Goal: Transaction & Acquisition: Purchase product/service

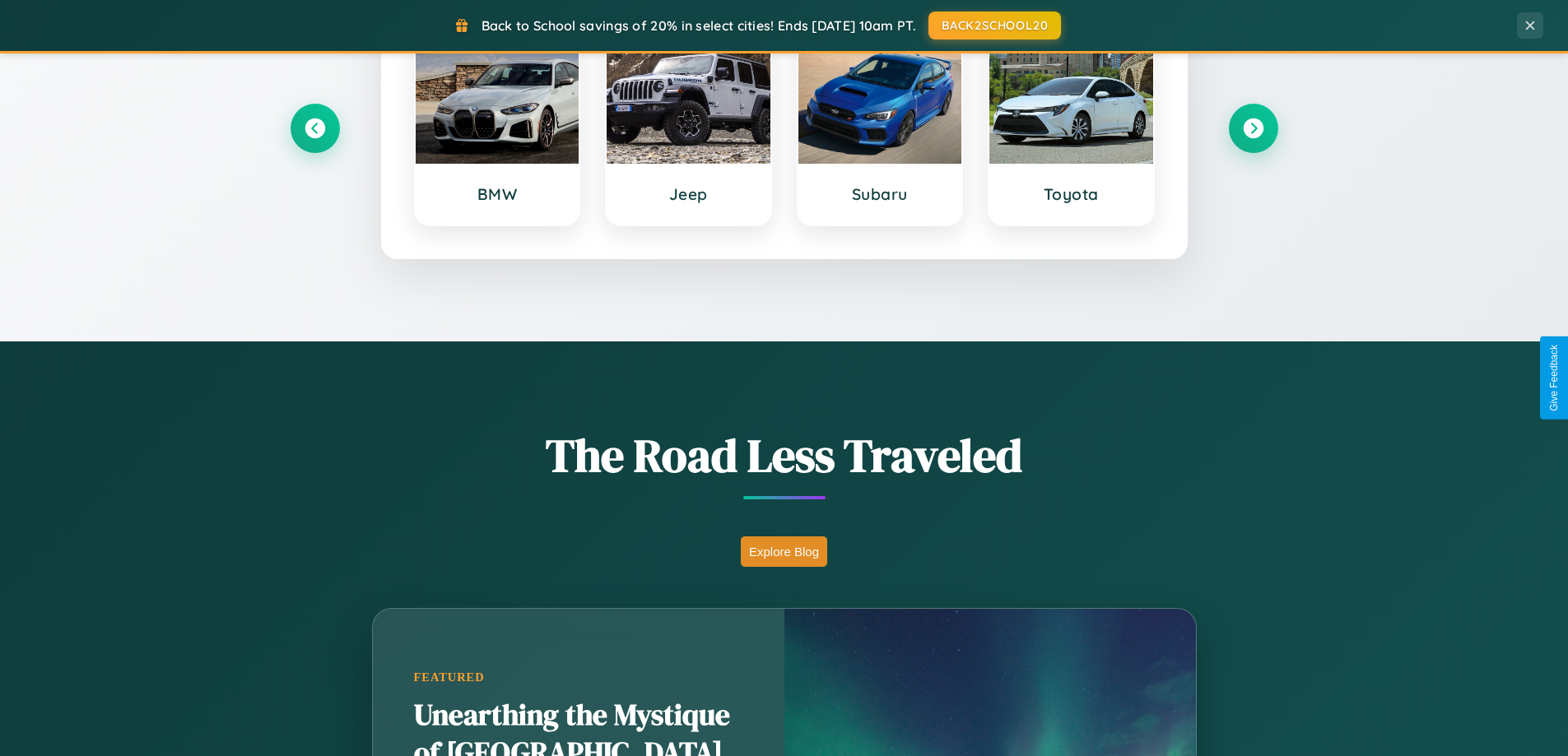
scroll to position [1132, 0]
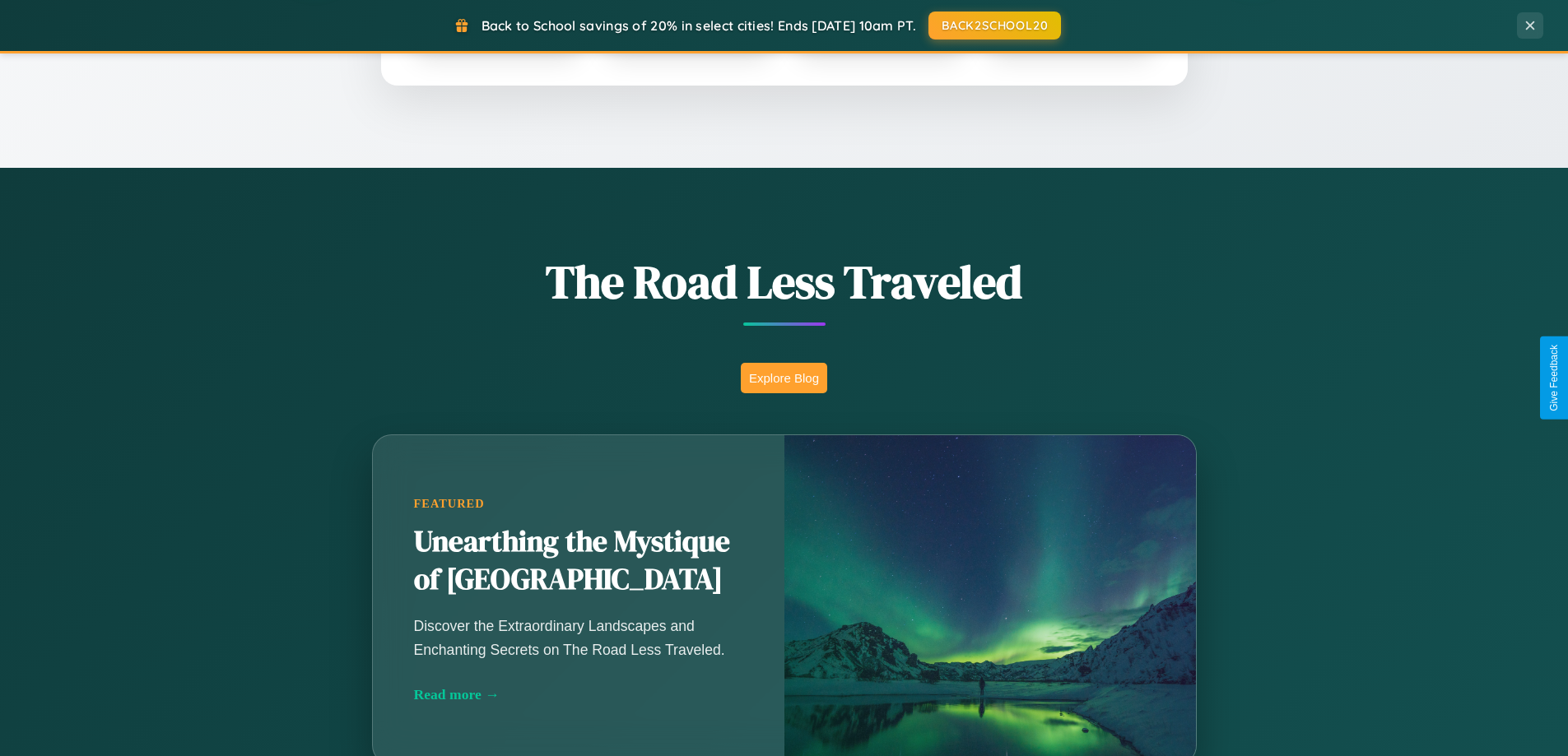
click at [784, 378] on button "Explore Blog" at bounding box center [784, 378] width 86 height 31
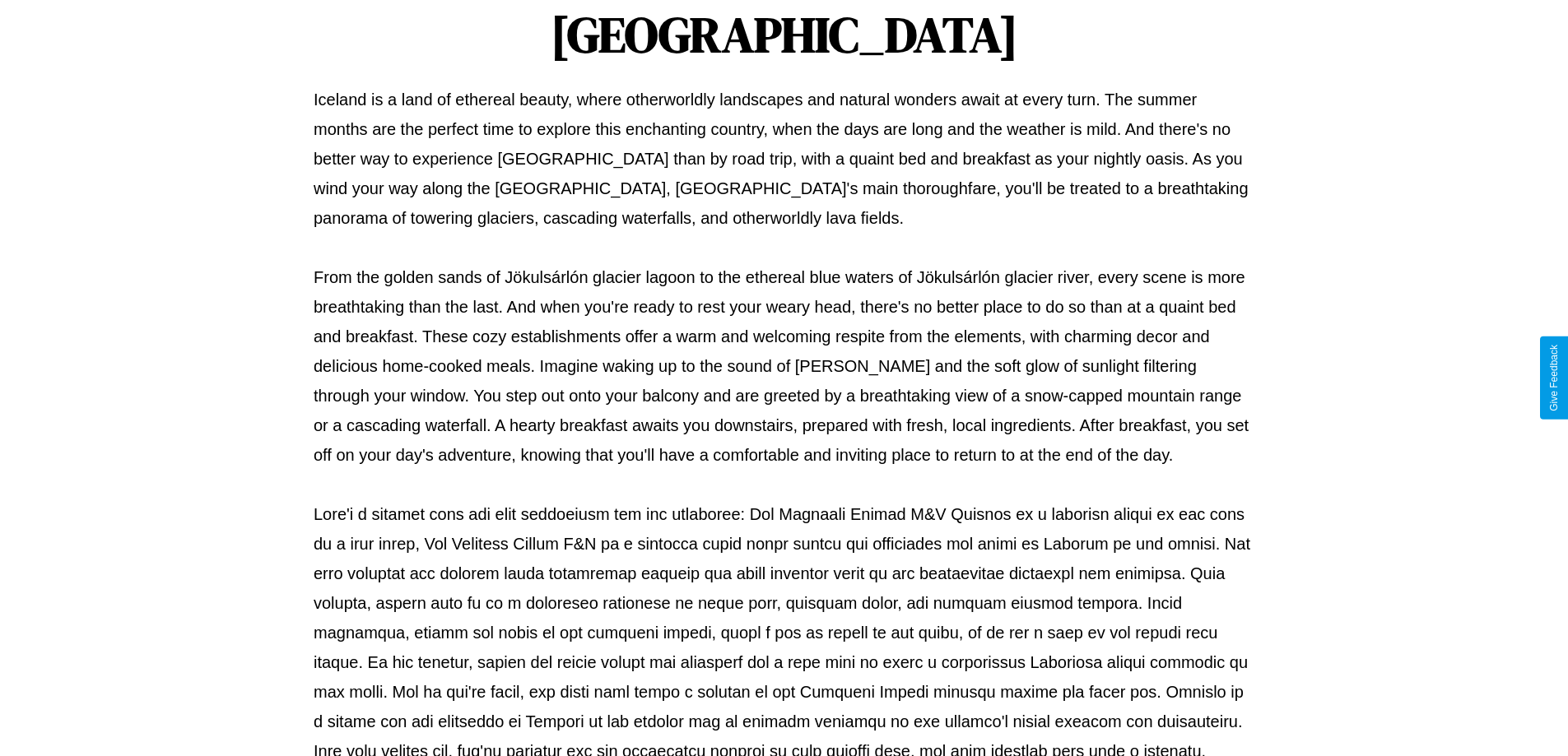
scroll to position [532, 0]
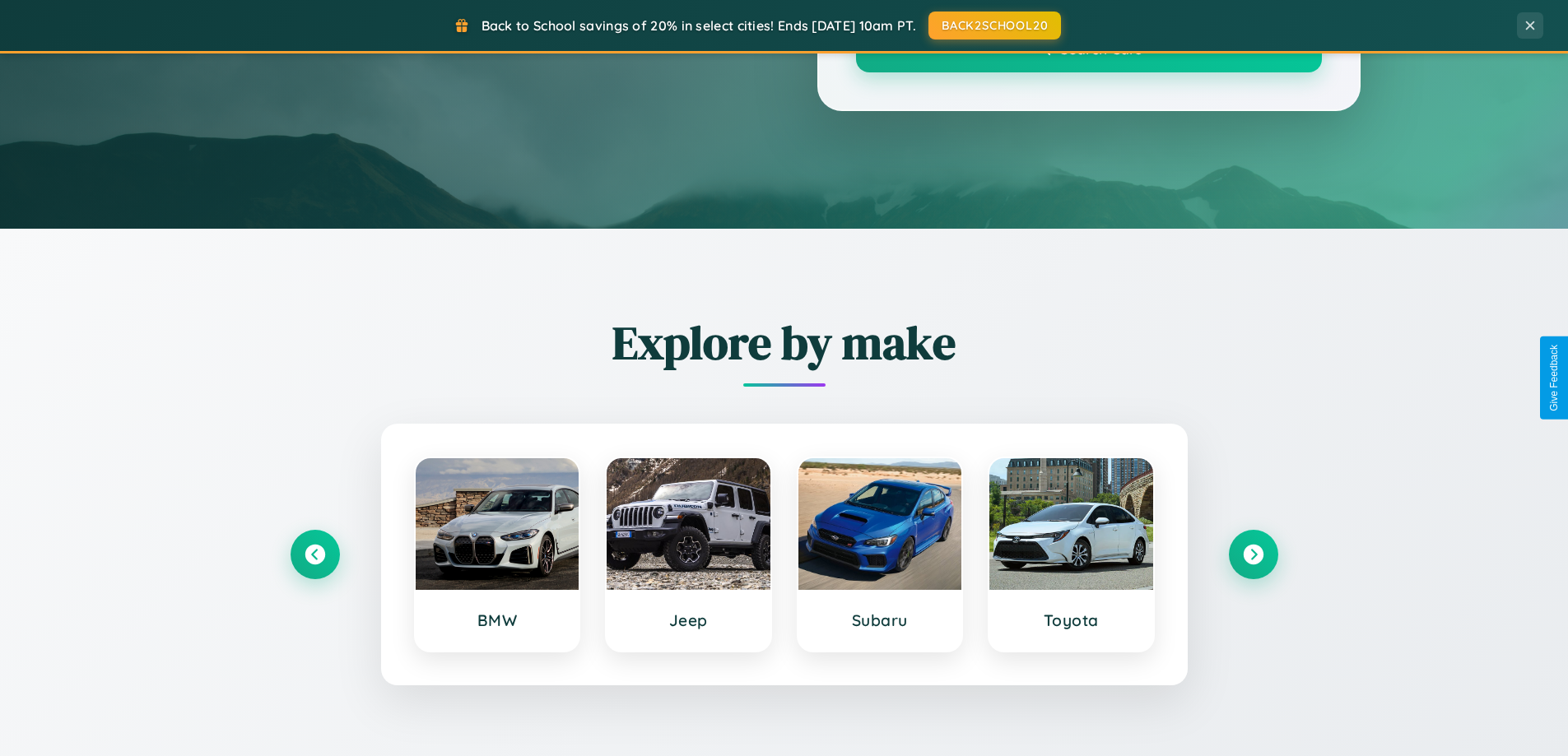
scroll to position [1132, 0]
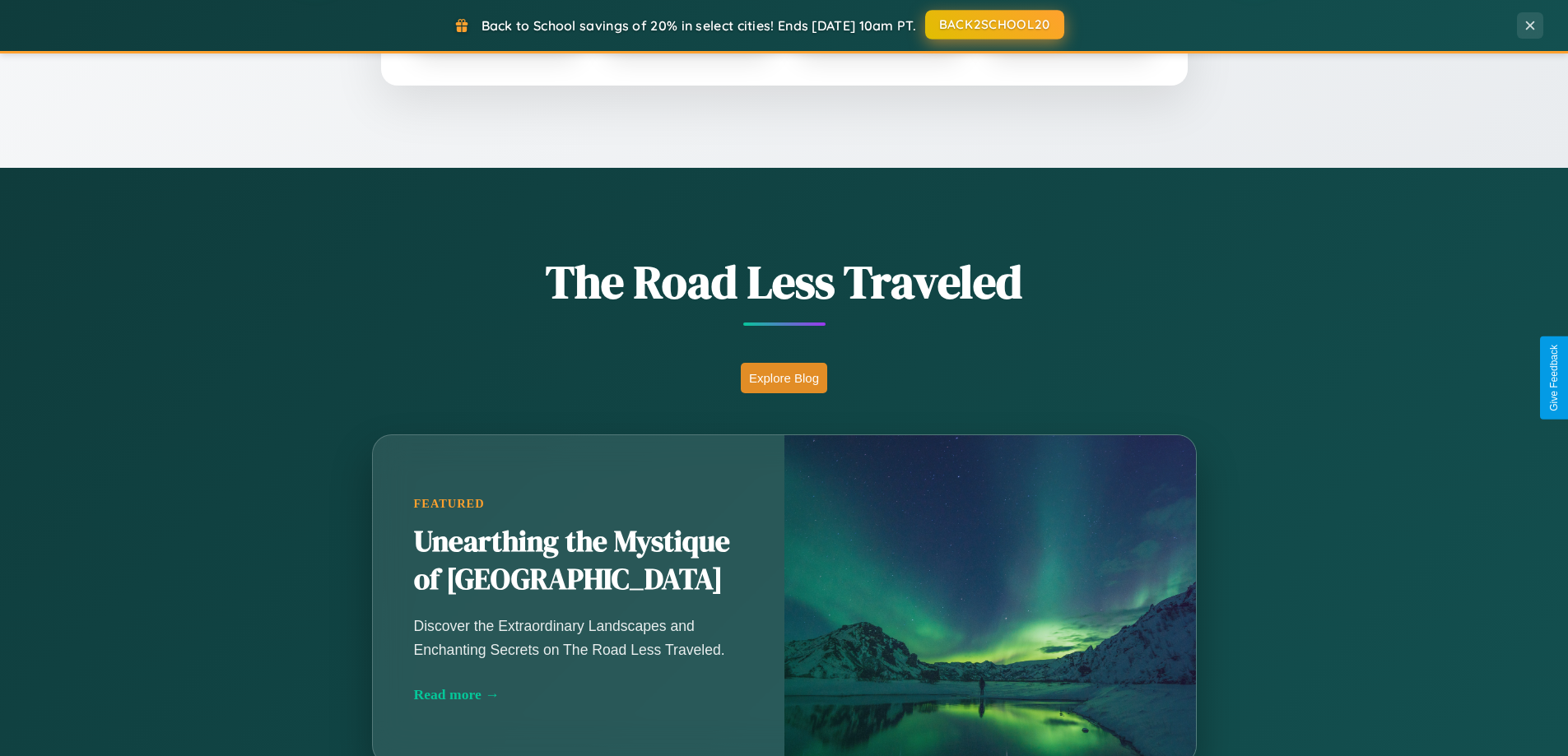
click at [994, 25] on button "BACK2SCHOOL20" at bounding box center [994, 25] width 139 height 30
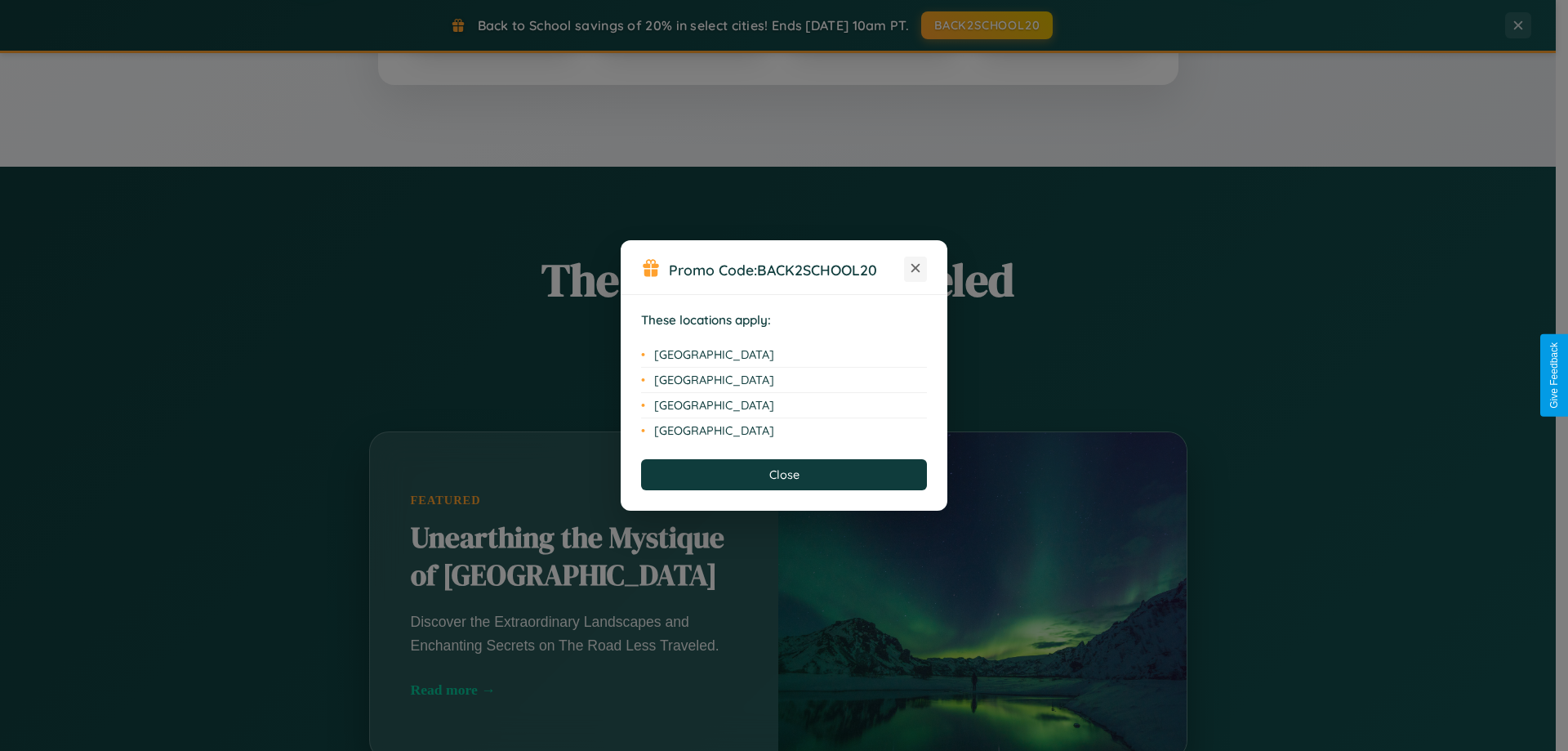
click at [916, 269] on icon at bounding box center [916, 268] width 9 height 9
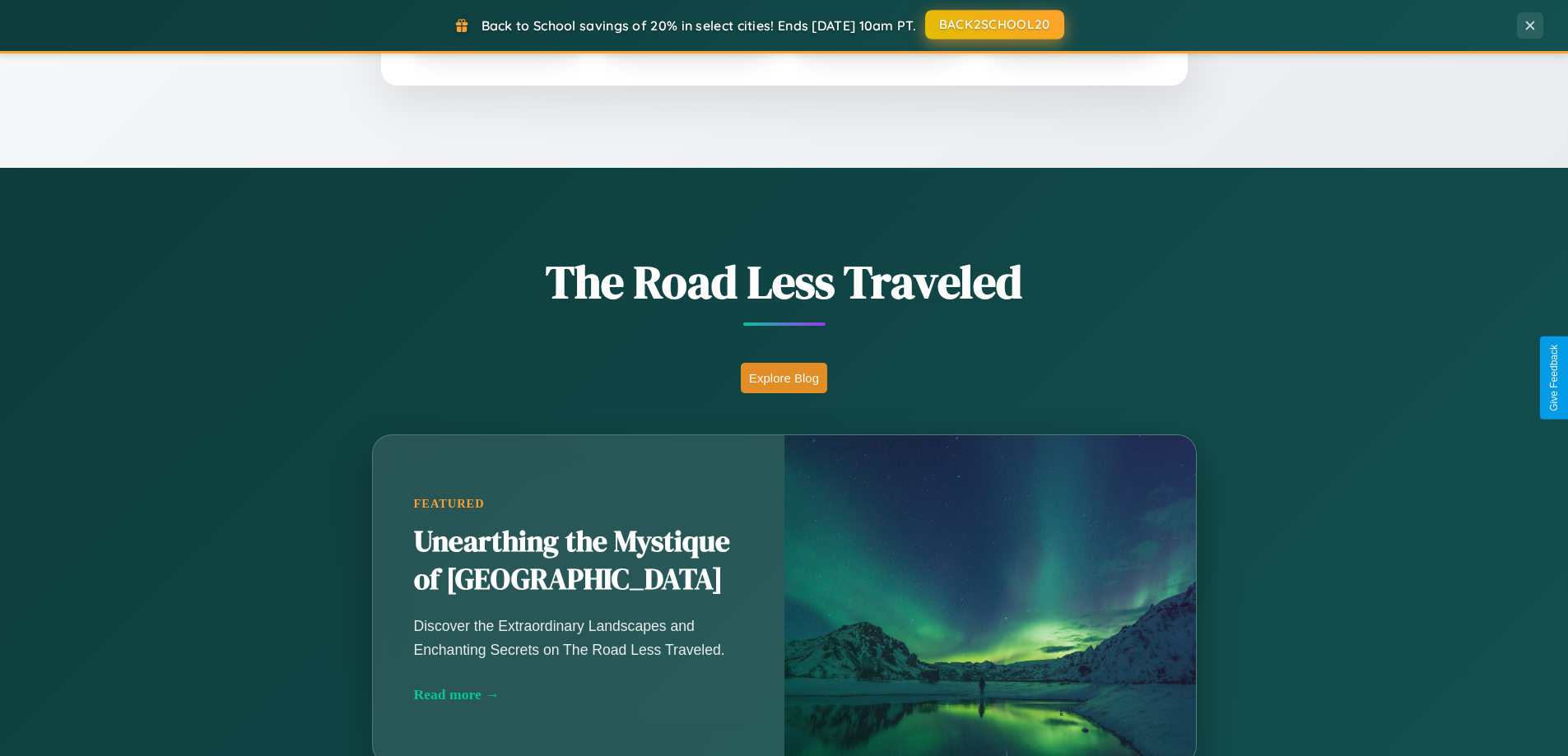
click at [994, 25] on button "BACK2SCHOOL20" at bounding box center [994, 25] width 139 height 30
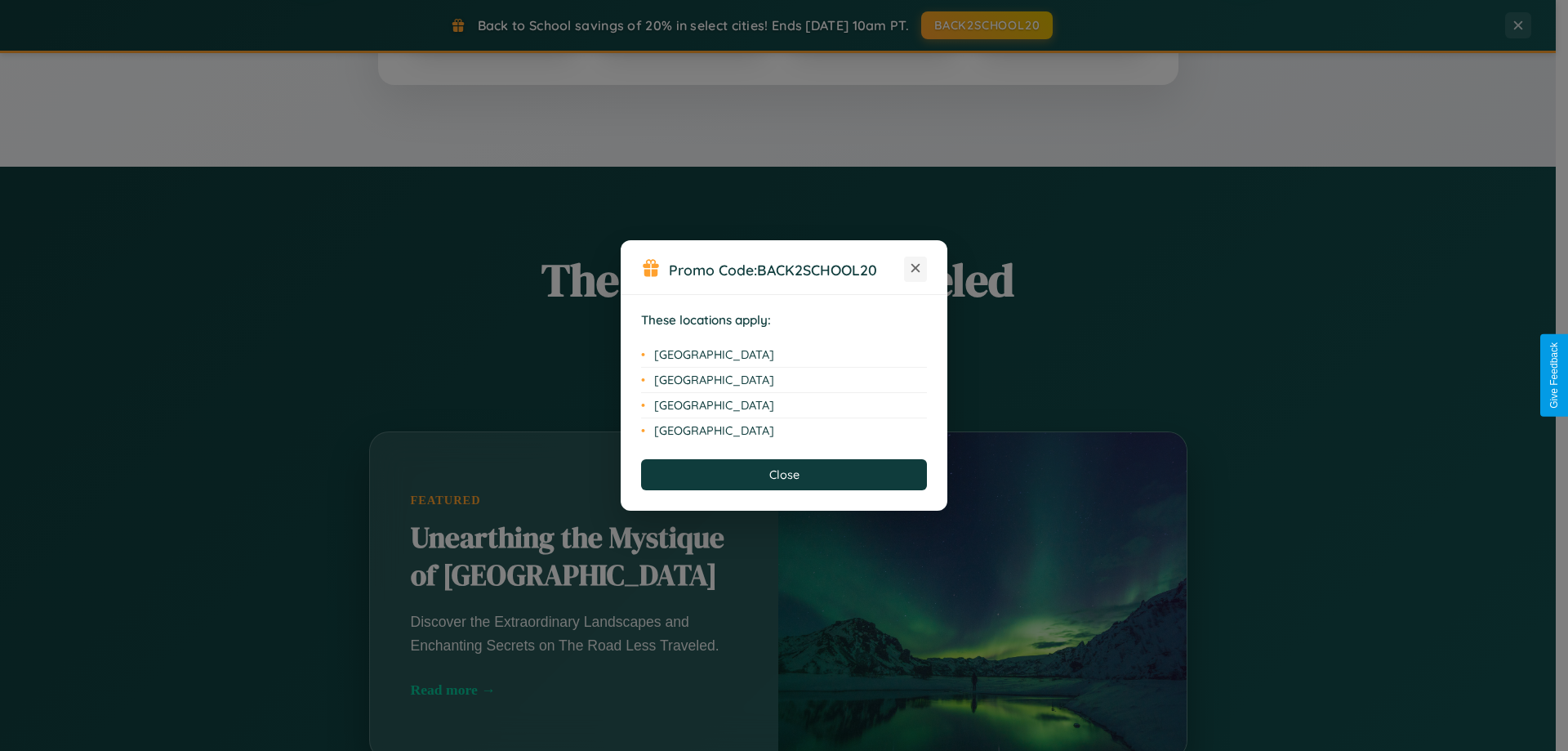
click at [916, 269] on icon at bounding box center [916, 268] width 9 height 9
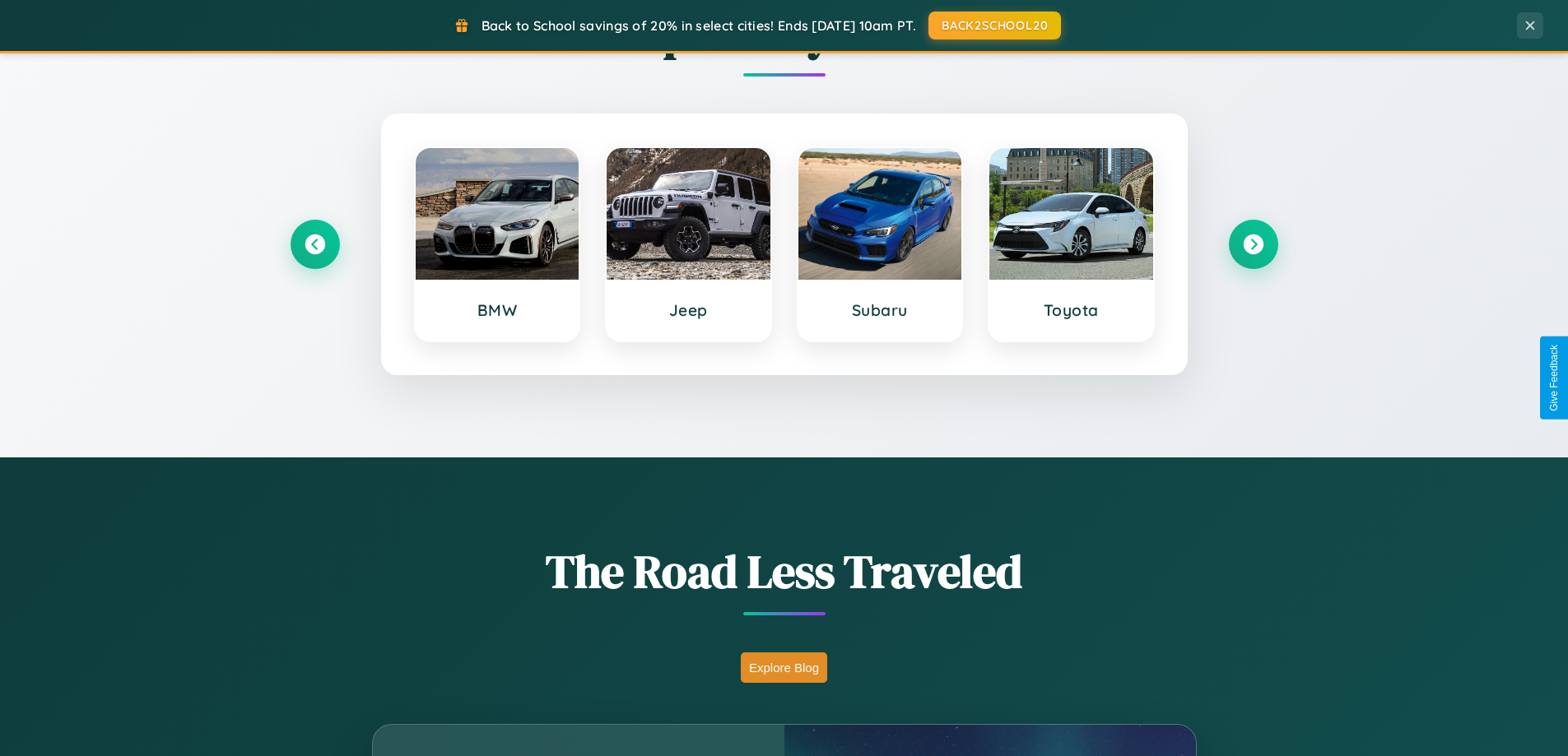
scroll to position [0, 0]
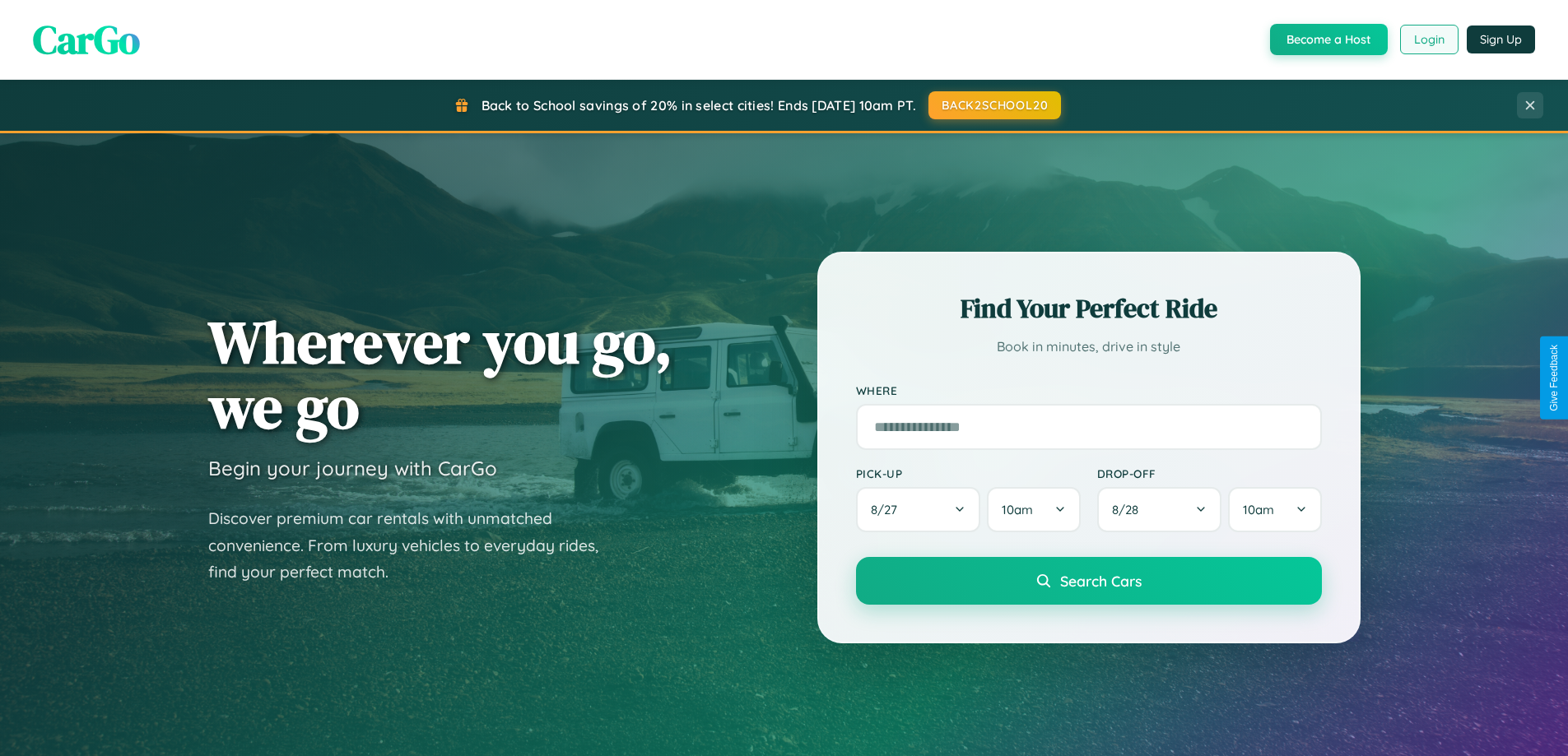
click at [1428, 39] on button "Login" at bounding box center [1429, 39] width 58 height 30
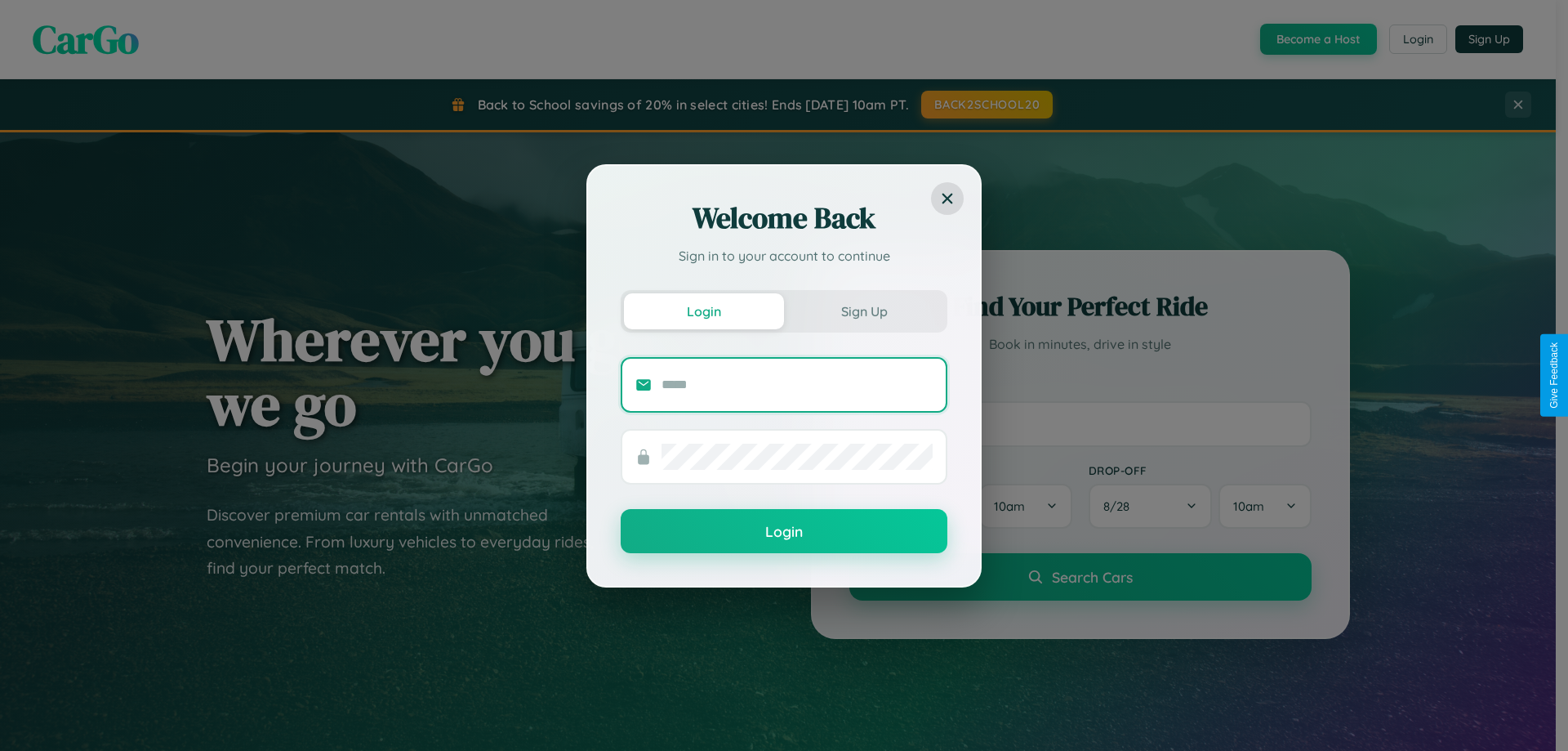
click at [797, 384] on input "text" at bounding box center [797, 385] width 271 height 26
type input "**********"
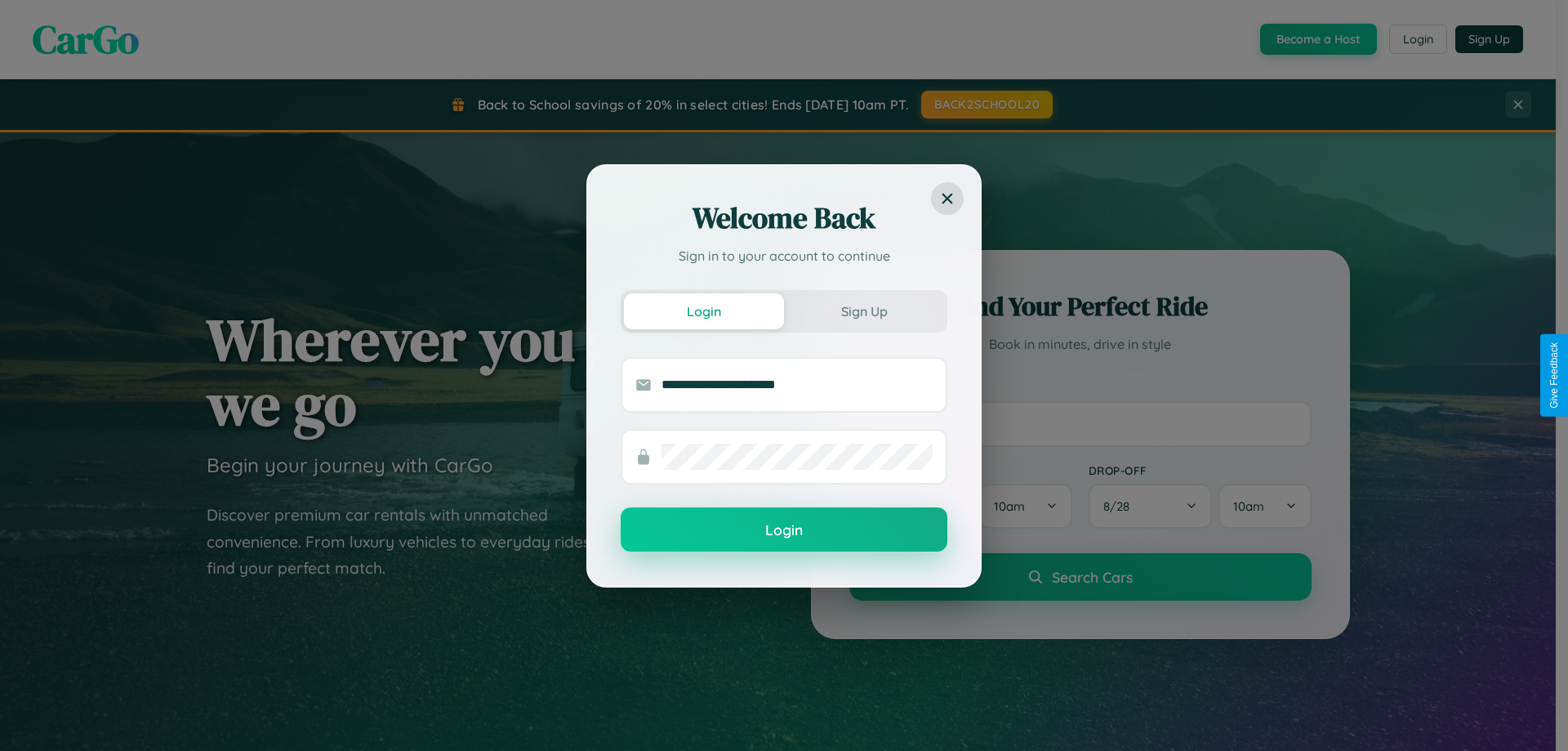
click at [784, 531] on button "Login" at bounding box center [784, 530] width 327 height 44
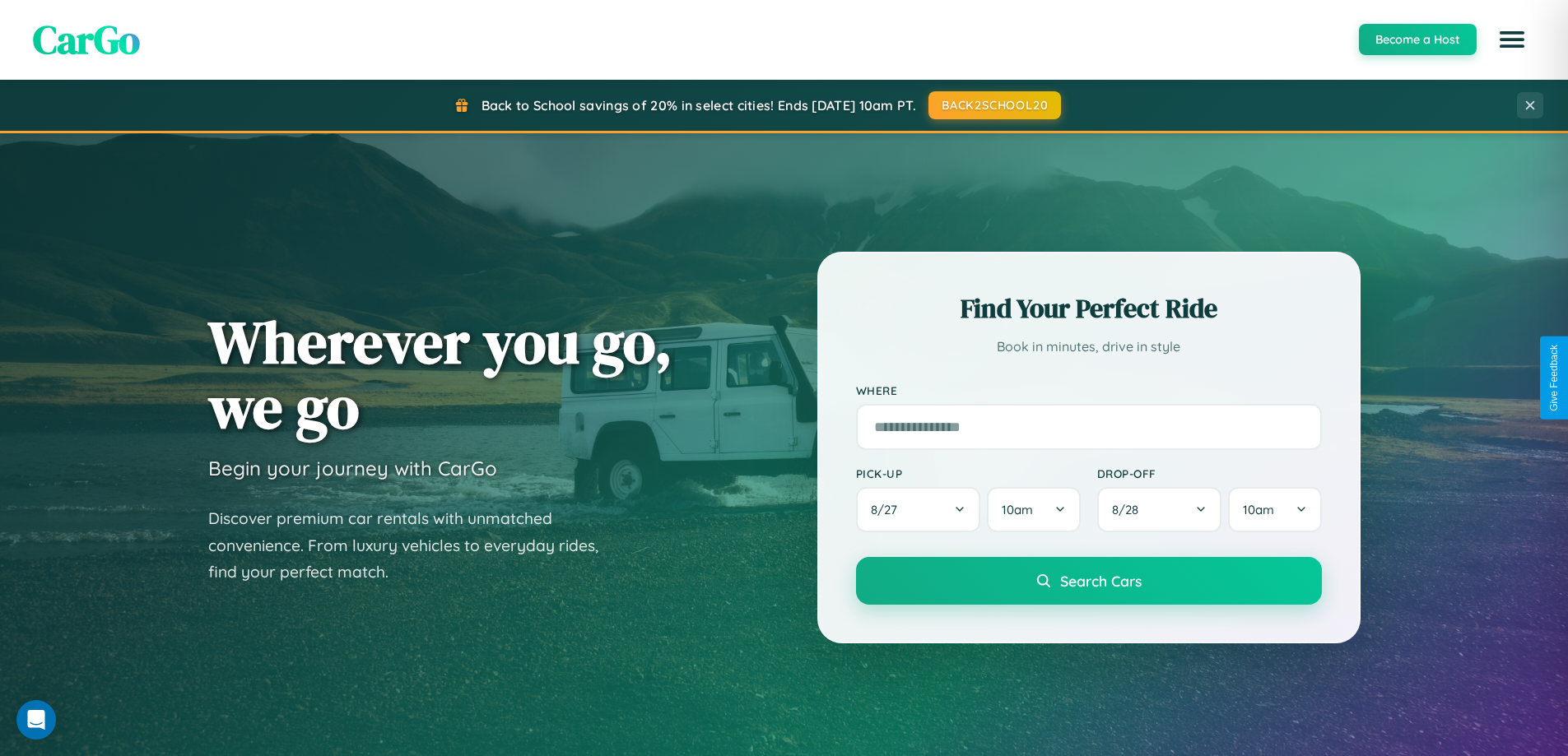
scroll to position [709, 0]
